Goal: Transaction & Acquisition: Download file/media

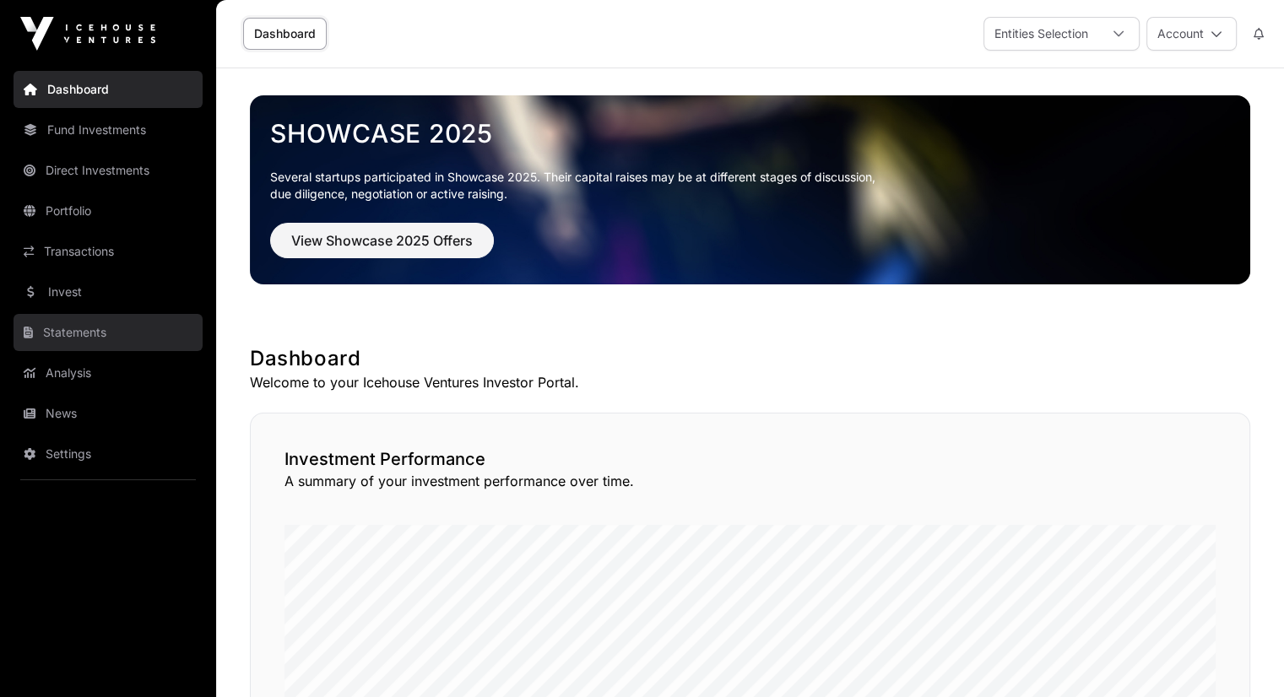
click at [89, 329] on link "Statements" at bounding box center [108, 332] width 189 height 37
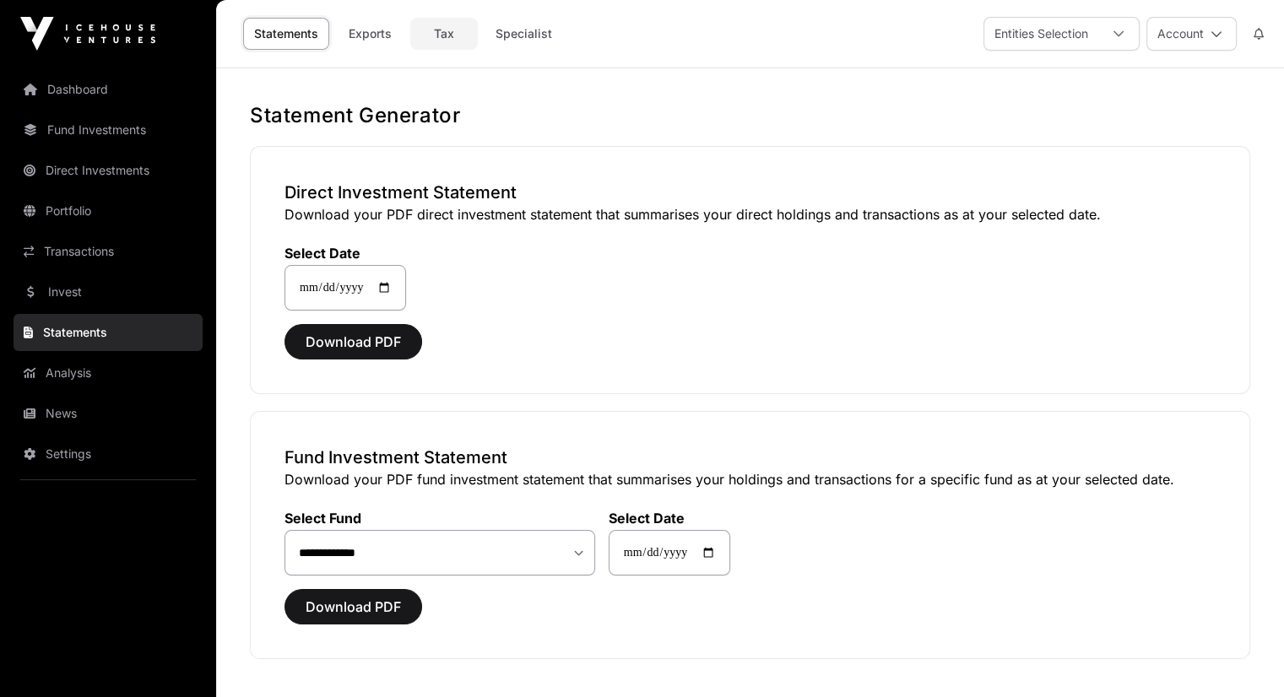
click at [450, 31] on link "Tax" at bounding box center [444, 34] width 68 height 32
select select
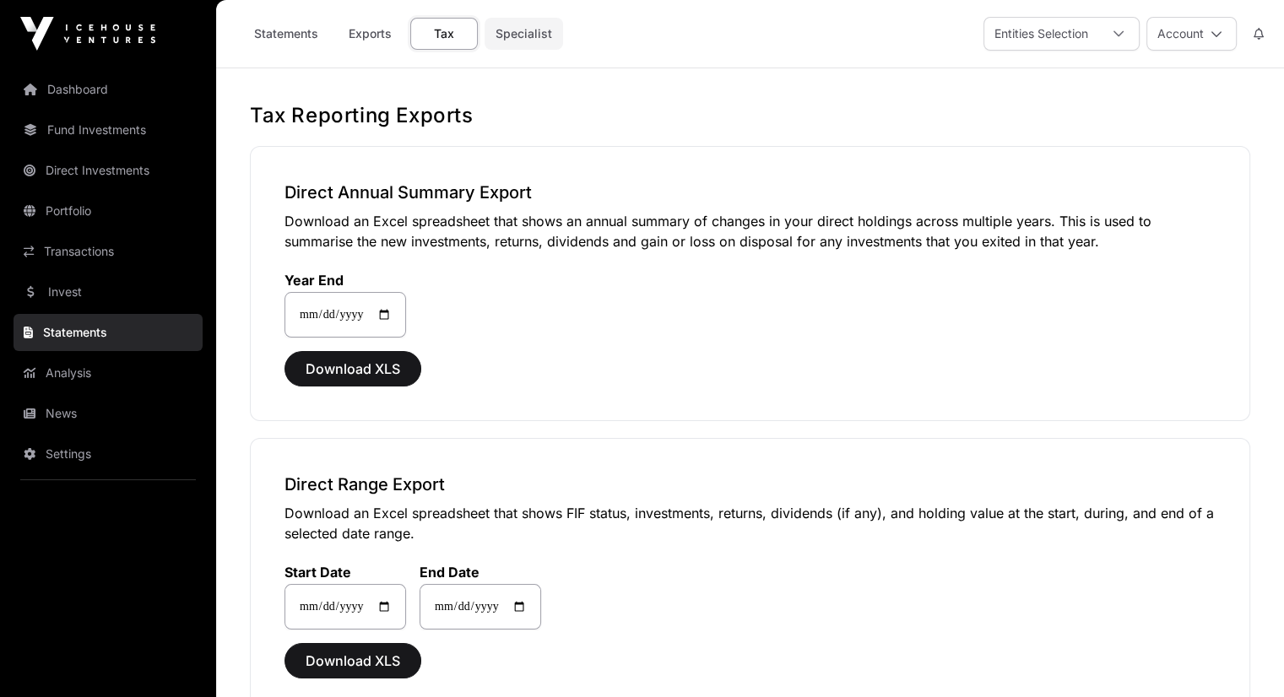
click at [536, 35] on link "Specialist" at bounding box center [523, 34] width 78 height 32
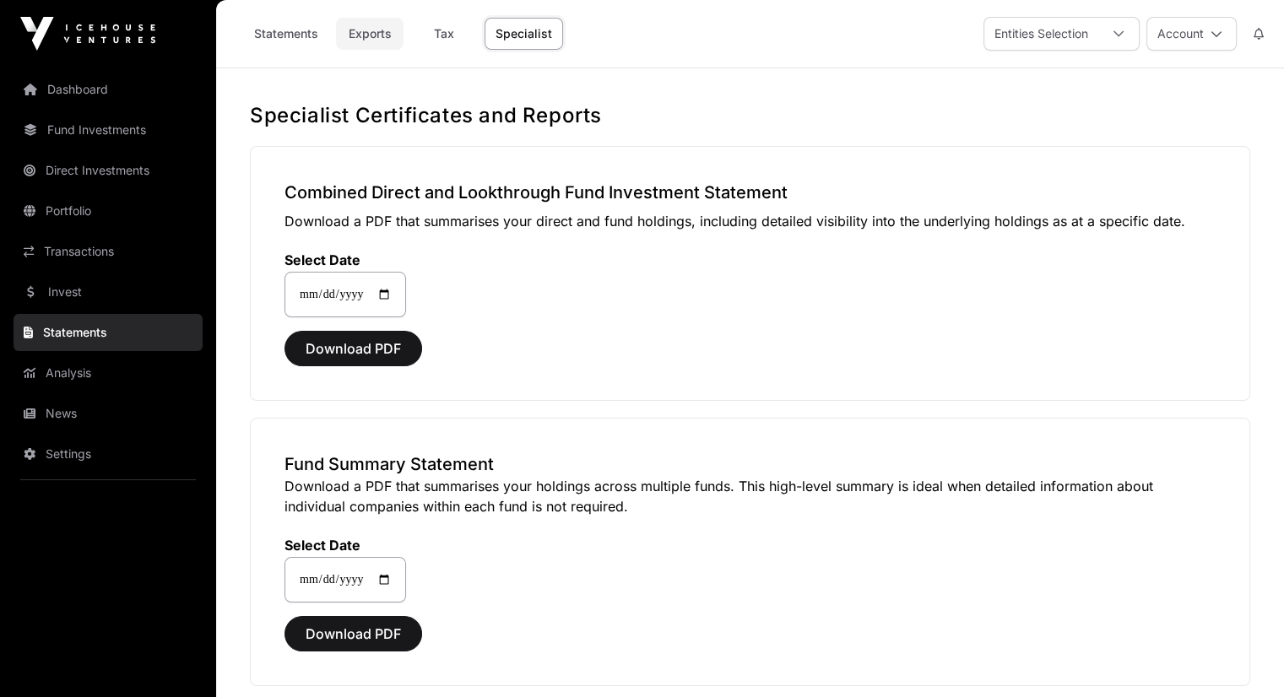
click at [374, 41] on link "Exports" at bounding box center [370, 34] width 68 height 32
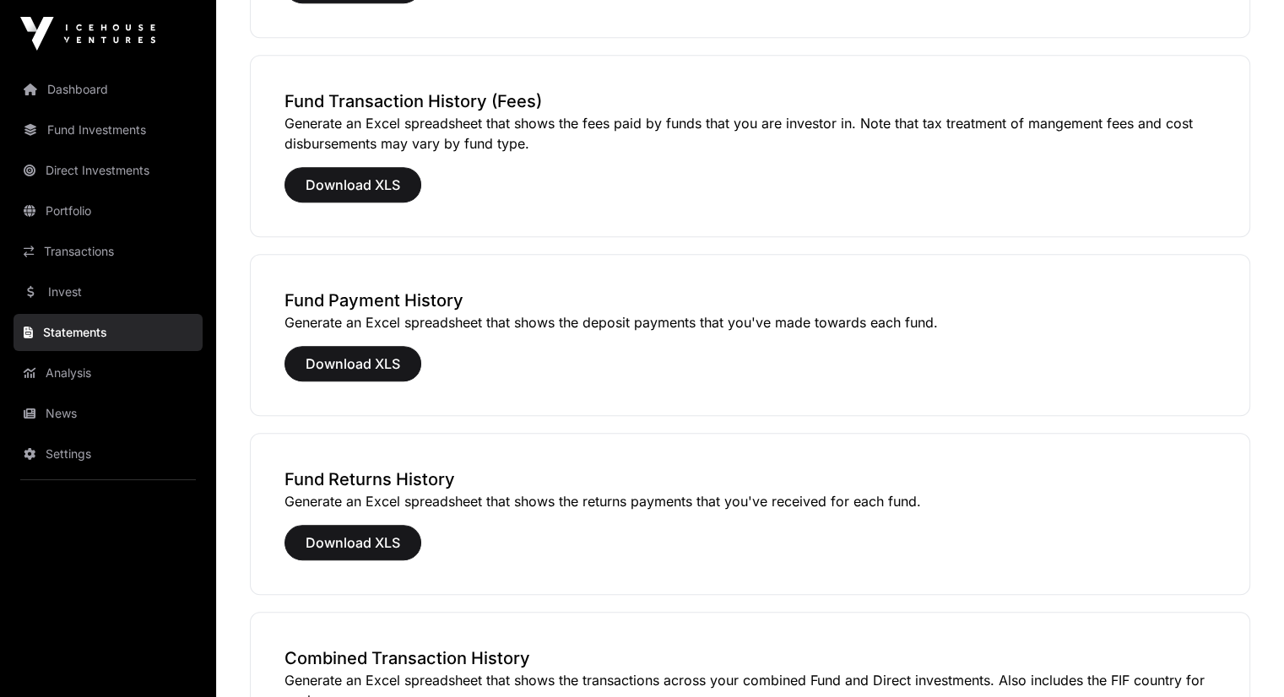
scroll to position [975, 0]
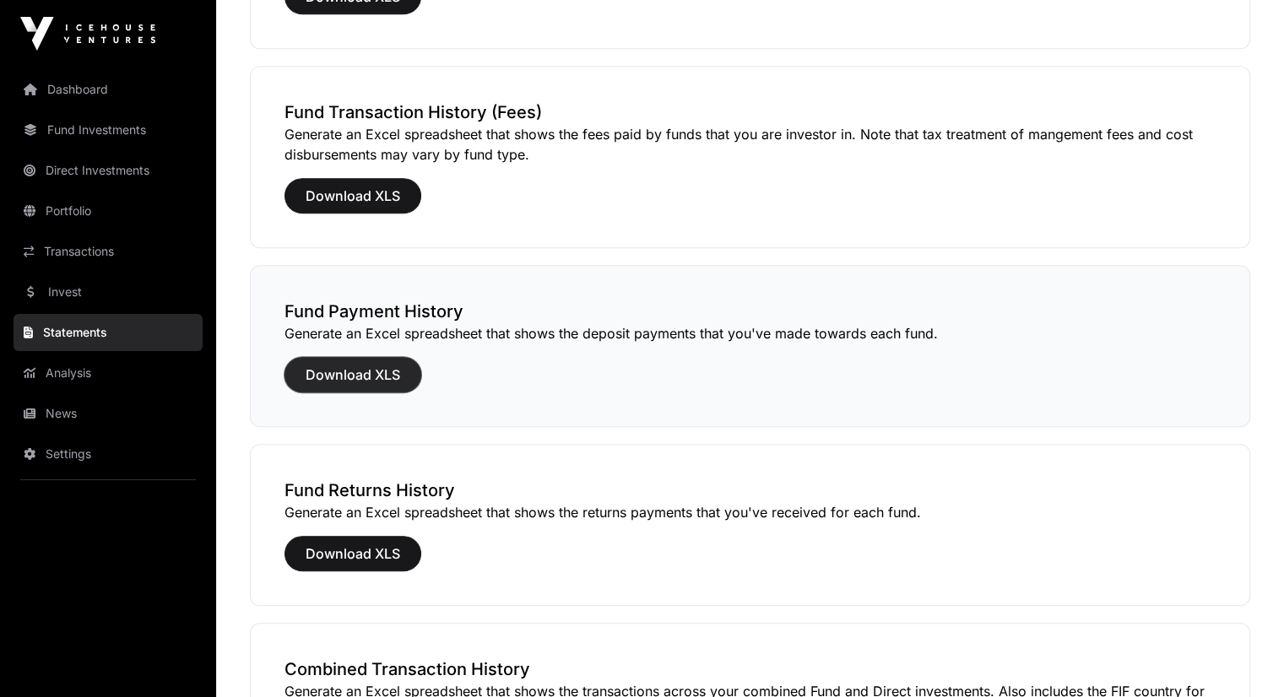
click at [343, 376] on span "Download XLS" at bounding box center [352, 375] width 95 height 20
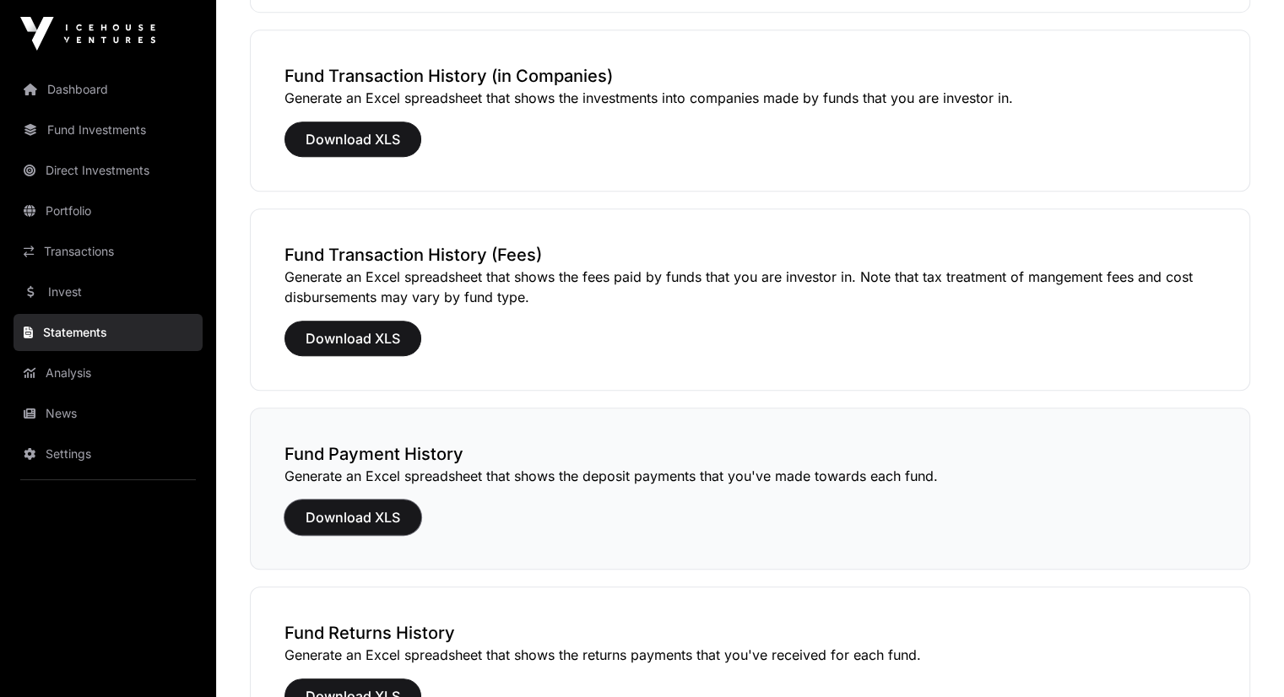
scroll to position [830, 0]
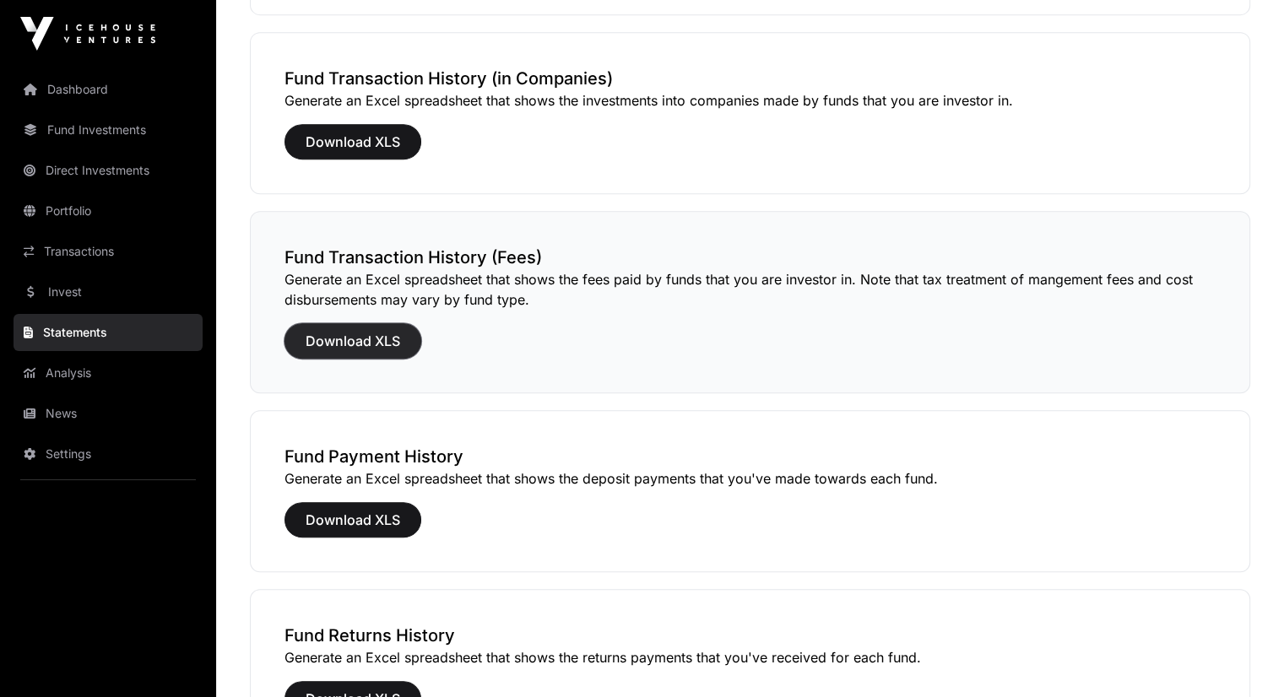
click at [367, 334] on span "Download XLS" at bounding box center [352, 341] width 95 height 20
